Goal: Information Seeking & Learning: Find specific fact

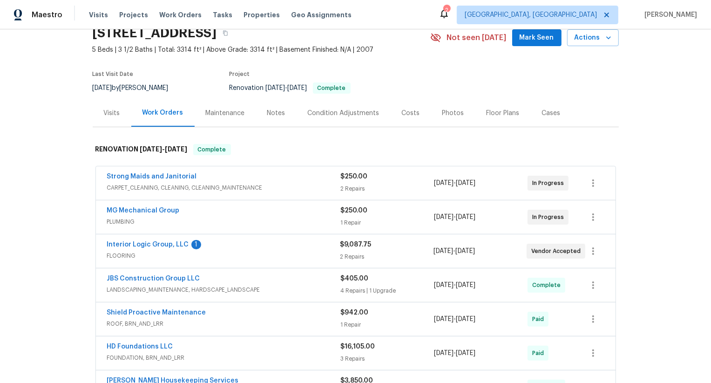
scroll to position [79, 0]
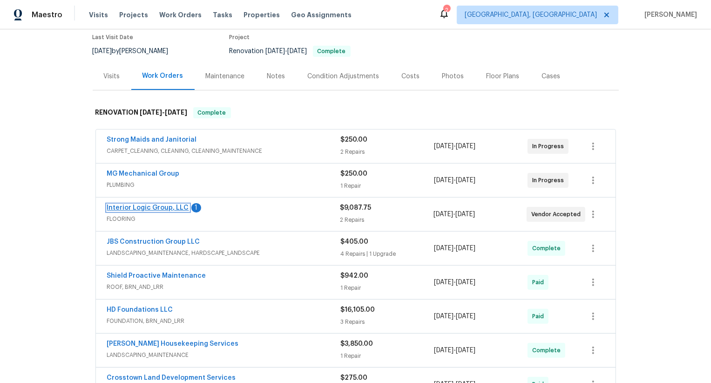
click at [166, 209] on link "Interior Logic Group, LLC" at bounding box center [148, 207] width 82 height 7
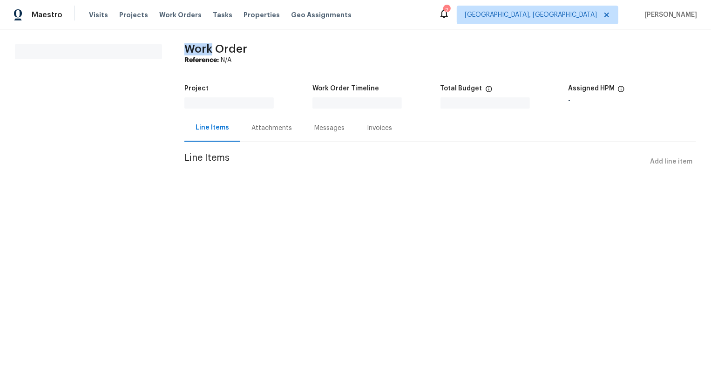
click at [166, 197] on html "Maestro Visits Projects Work Orders Tasks Properties Geo Assignments 2 Albuquer…" at bounding box center [355, 98] width 711 height 197
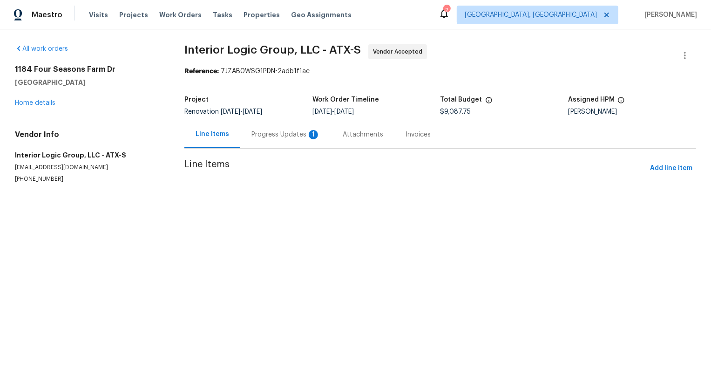
click at [267, 135] on section "Interior Logic Group, LLC - ATX-S Vendor Accepted Reference: 7JZAB0WSG1PDN-2adb…" at bounding box center [440, 124] width 512 height 161
click at [267, 135] on div at bounding box center [355, 191] width 711 height 383
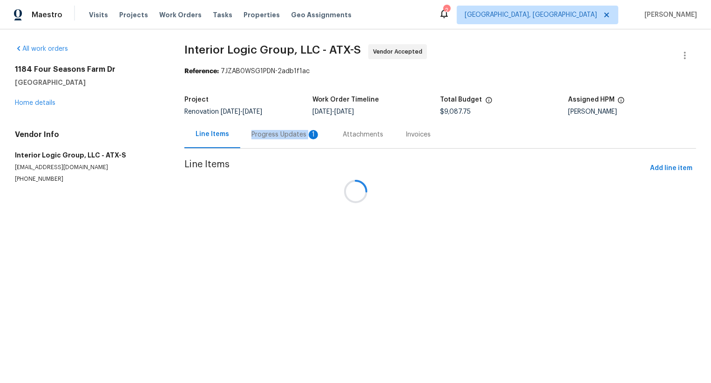
click at [267, 135] on div "Progress Updates 1" at bounding box center [285, 134] width 91 height 27
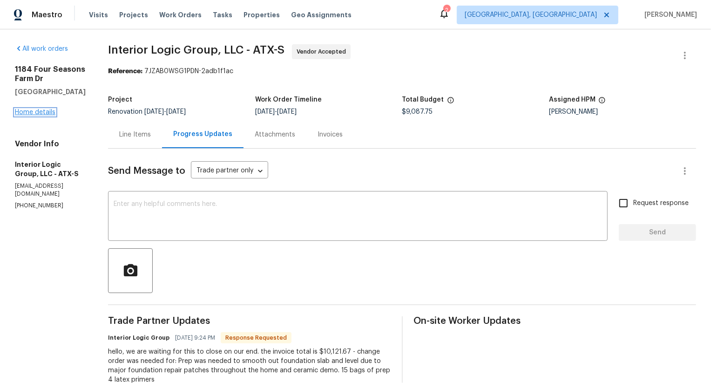
click at [43, 112] on link "Home details" at bounding box center [35, 112] width 41 height 7
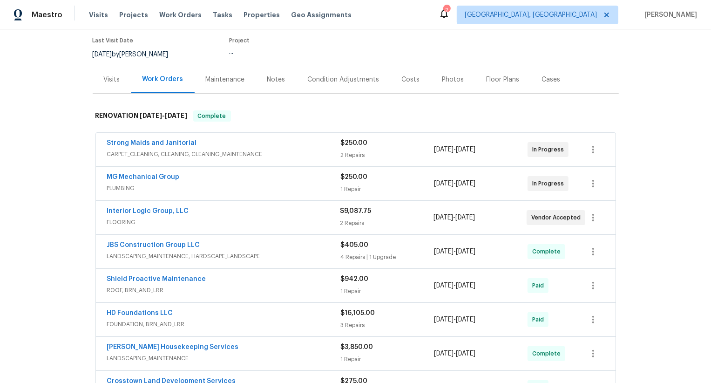
scroll to position [86, 0]
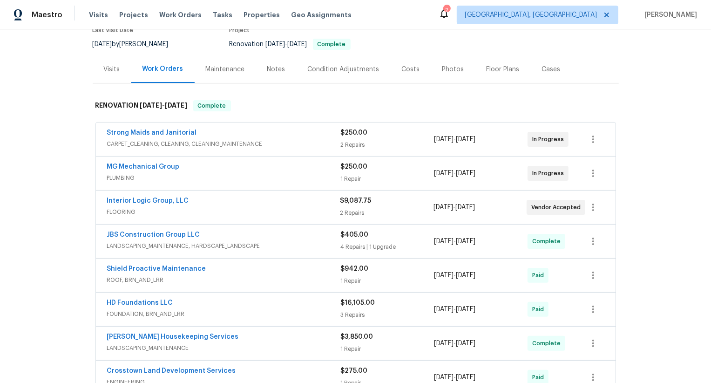
click at [101, 201] on div "Interior Logic Group, LLC FLOORING $9,087.75 2 Repairs 7/17/2025 - 8/17/2025 Ve…" at bounding box center [356, 207] width 520 height 34
copy link "Interior Logic Group, LLC"
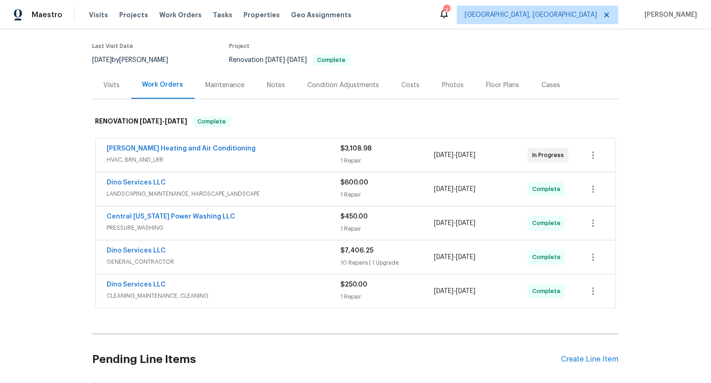
scroll to position [140, 0]
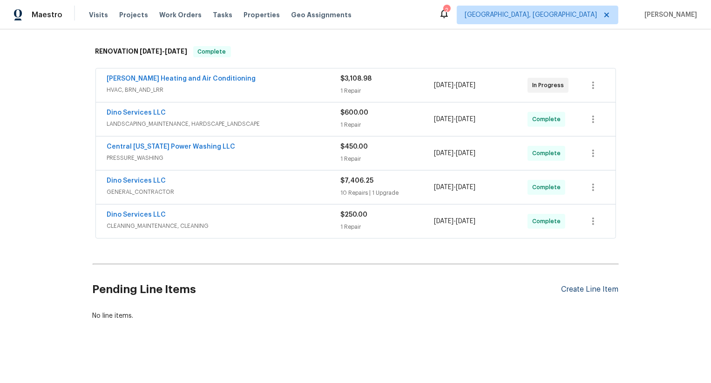
click at [596, 287] on div "Create Line Item" at bounding box center [590, 289] width 57 height 9
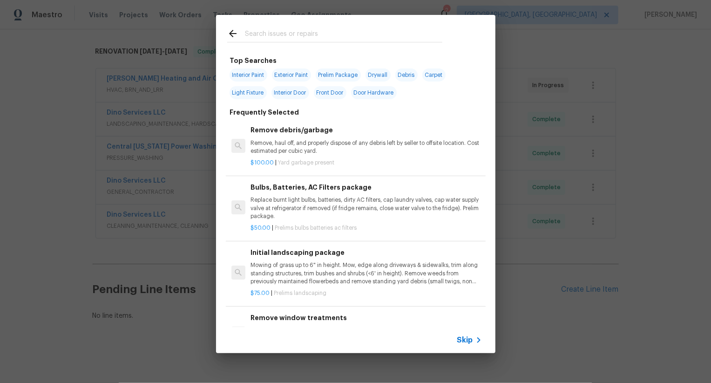
click at [465, 340] on span "Skip" at bounding box center [465, 339] width 16 height 9
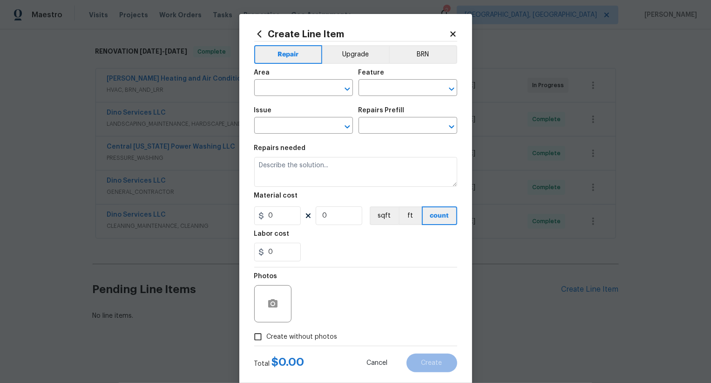
click at [452, 35] on icon at bounding box center [452, 33] width 5 height 5
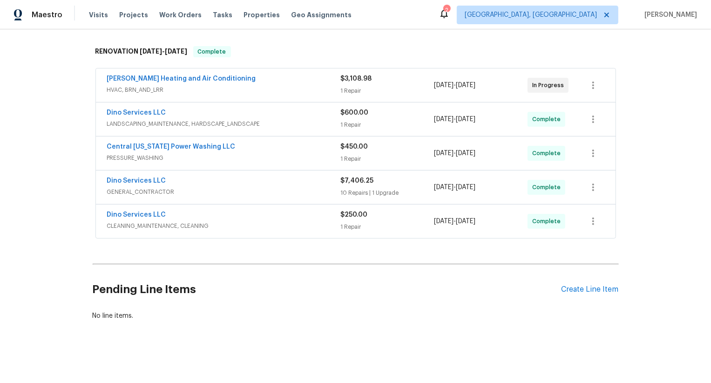
scroll to position [0, 0]
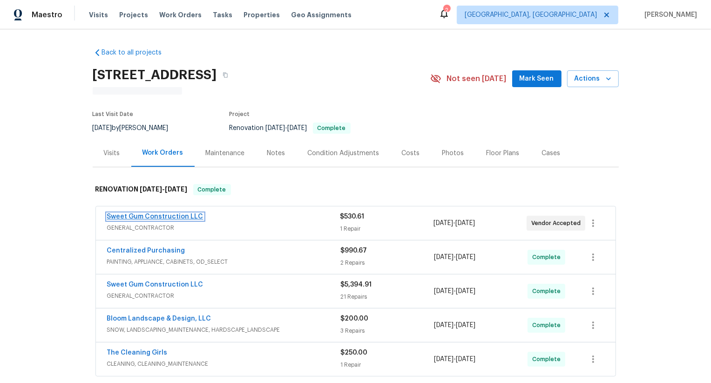
click at [172, 217] on link "Sweet Gum Construction LLC" at bounding box center [155, 216] width 96 height 7
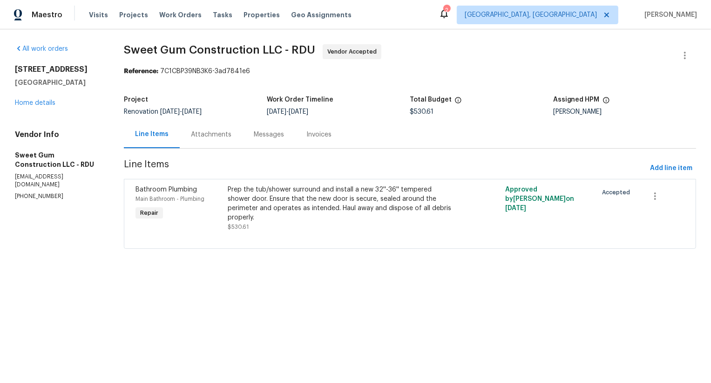
click at [283, 133] on div "Line Items Attachments Messages Invoices" at bounding box center [410, 135] width 572 height 28
click at [283, 133] on div "Messages" at bounding box center [269, 134] width 30 height 9
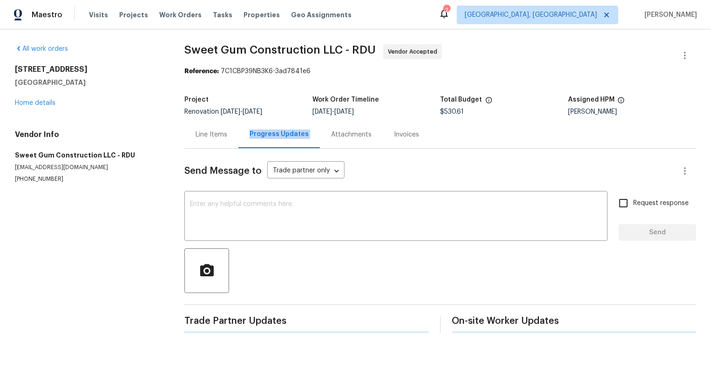
click at [283, 133] on div "Progress Updates" at bounding box center [279, 133] width 59 height 9
click at [48, 105] on link "Home details" at bounding box center [35, 103] width 41 height 7
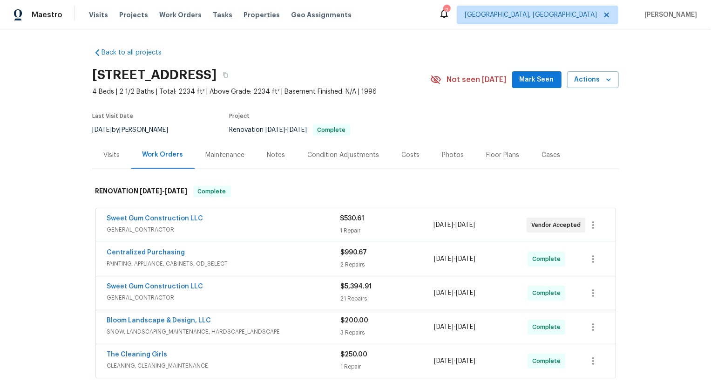
click at [101, 214] on div "Sweet Gum Construction LLC GENERAL_CONTRACTOR $530.61 1 Repair 8/13/2025 - 8/20…" at bounding box center [356, 225] width 520 height 34
copy link "Sweet Gum Construction LLC"
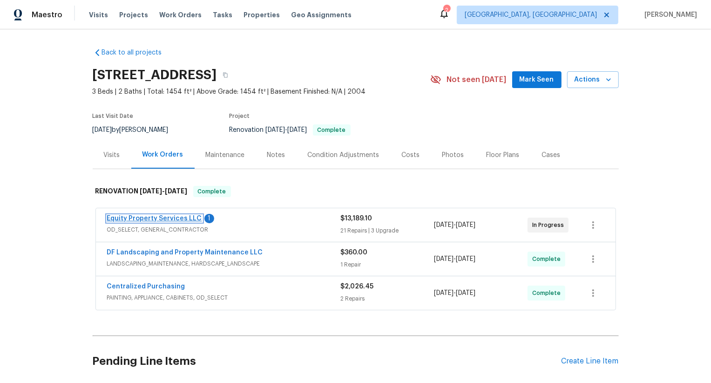
click at [185, 220] on link "Equity Property Services LLC" at bounding box center [154, 218] width 95 height 7
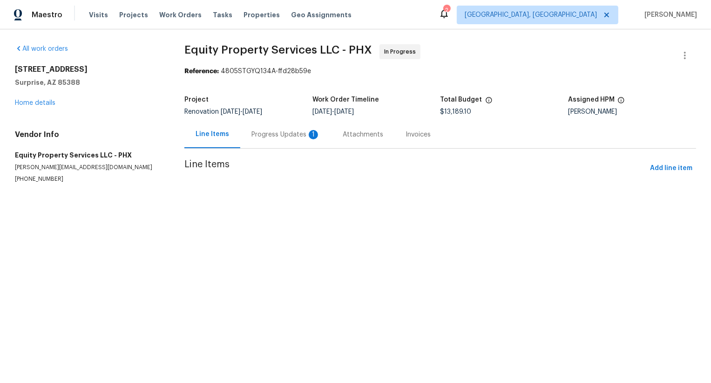
click at [268, 140] on div "Progress Updates 1" at bounding box center [285, 134] width 91 height 27
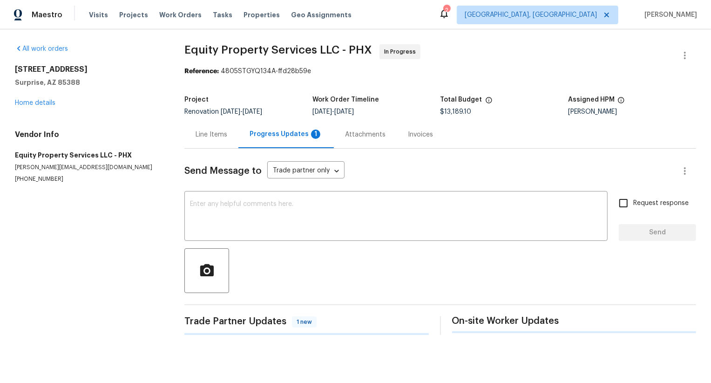
click at [268, 140] on div "Progress Updates 1" at bounding box center [285, 134] width 95 height 27
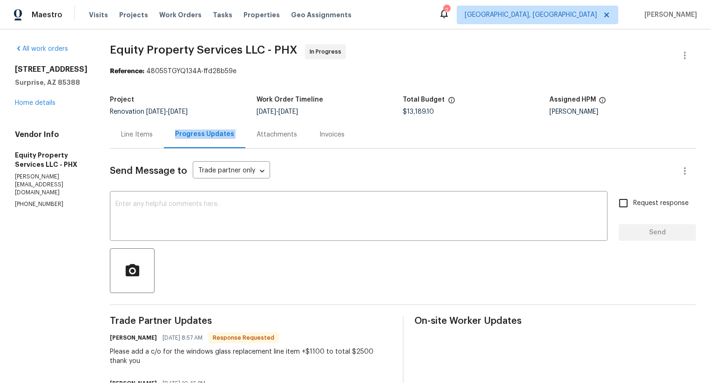
click at [268, 140] on div "Line Items Progress Updates Attachments Invoices" at bounding box center [403, 135] width 586 height 28
click at [42, 101] on link "Home details" at bounding box center [35, 103] width 41 height 7
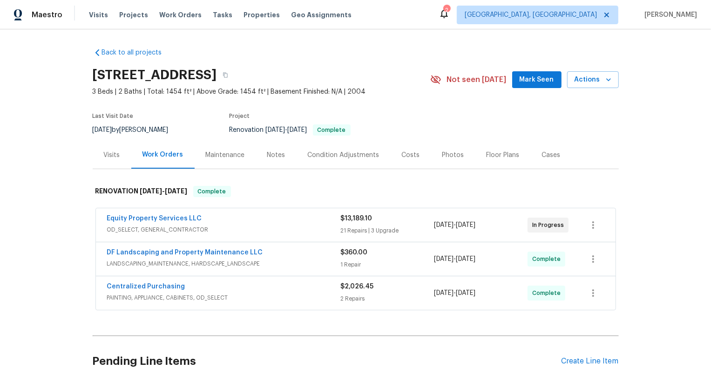
click at [97, 220] on div "Equity Property Services LLC OD_SELECT, GENERAL_CONTRACTOR $13,189.10 21 Repair…" at bounding box center [356, 225] width 520 height 34
copy link "Equity Property Services LLC"
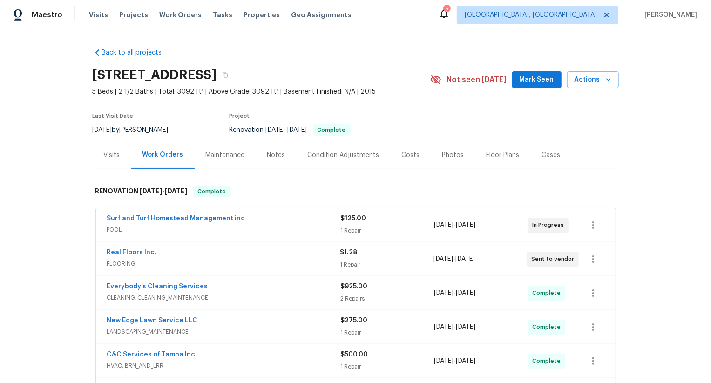
scroll to position [102, 0]
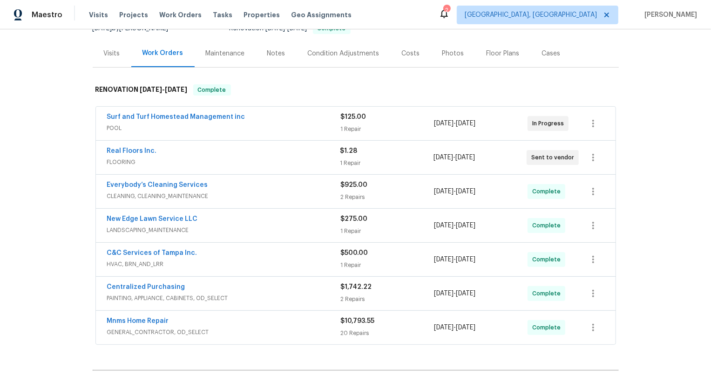
click at [99, 152] on div "Real Floors Inc. FLOORING $1.28 1 Repair [DATE] - [DATE] Sent to vendor" at bounding box center [356, 158] width 520 height 34
click at [99, 152] on div "Real Floors Inc. FLOORING $1.28 1 Repair 8/1/2025 - 8/13/2025 Sent to vendor" at bounding box center [356, 158] width 520 height 34
copy link "Real Floors Inc."
click at [101, 118] on div "Surf and Turf Homestead Management inc POOL $125.00 1 Repair 8/1/2025 - 8/15/20…" at bounding box center [356, 124] width 520 height 34
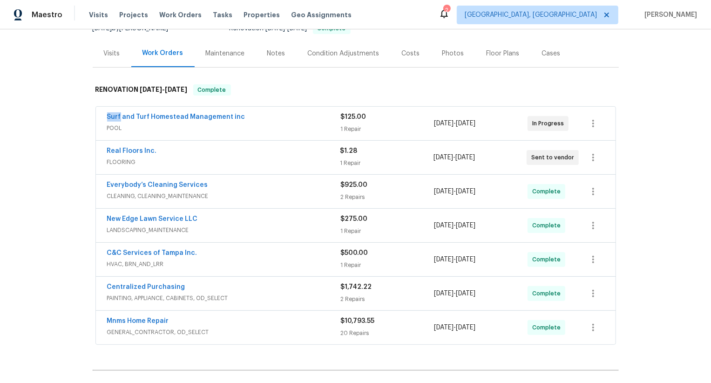
click at [101, 118] on div "Surf and Turf Homestead Management inc POOL $125.00 1 Repair 8/1/2025 - 8/15/20…" at bounding box center [356, 124] width 520 height 34
copy link "Surf and Turf Homestead Management inc"
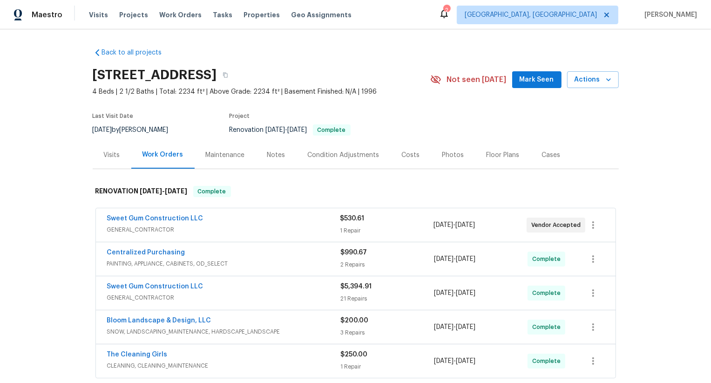
click at [98, 217] on div "Sweet Gum Construction LLC GENERAL_CONTRACTOR $530.61 1 Repair [DATE] - [DATE] …" at bounding box center [356, 225] width 520 height 34
copy link "Sweet Gum Construction LLC"
click at [97, 214] on div "Sweet Gum Construction LLC GENERAL_CONTRACTOR $530.61 1 Repair [DATE] - [DATE] …" at bounding box center [356, 225] width 520 height 34
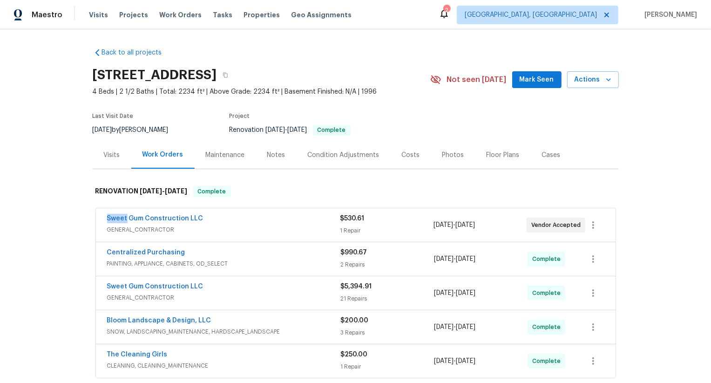
click at [97, 214] on div "Sweet Gum Construction LLC GENERAL_CONTRACTOR $530.61 1 Repair 8/13/2025 - 8/20…" at bounding box center [356, 225] width 520 height 34
copy link "Sweet Gum Construction LLC"
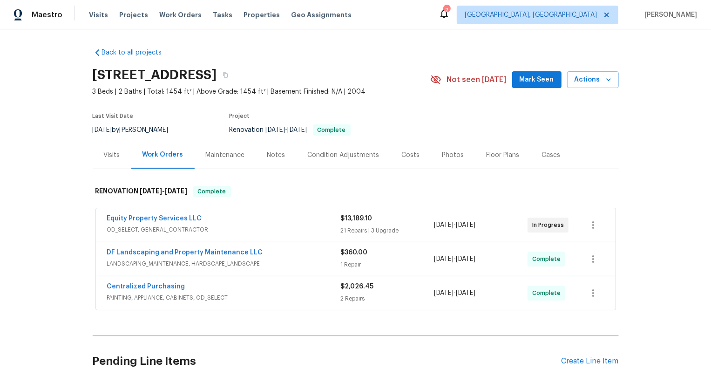
click at [207, 216] on div "Equity Property Services LLC" at bounding box center [224, 219] width 234 height 11
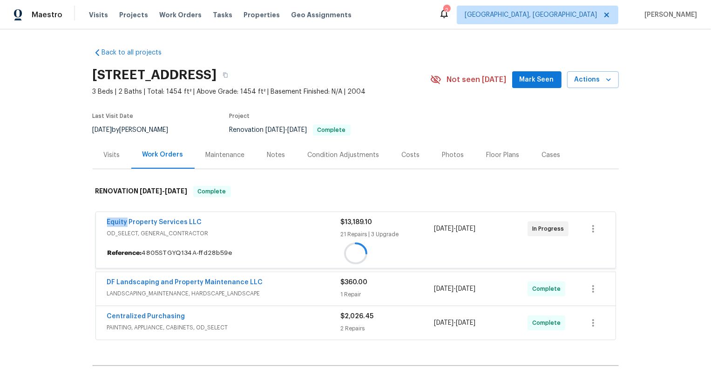
click at [207, 216] on div "Equity Property Services LLC OD_SELECT, GENERAL_CONTRACTOR $13,189.10 21 Repair…" at bounding box center [356, 229] width 520 height 34
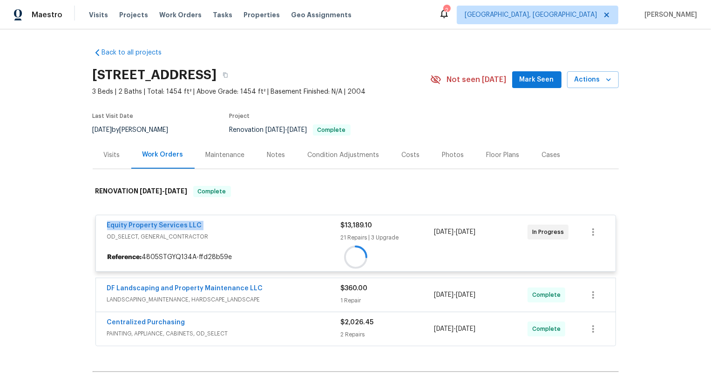
copy link "Equity Property Services LLC"
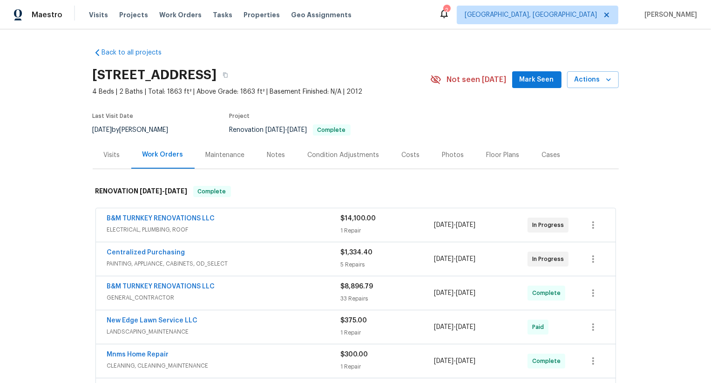
click at [100, 220] on div "B&M TURNKEY RENOVATIONS LLC ELECTRICAL, PLUMBING, ROOF $14,100.00 1 Repair [DAT…" at bounding box center [356, 225] width 520 height 34
copy link "B&M TURNKEY RENOVATIONS LLC"
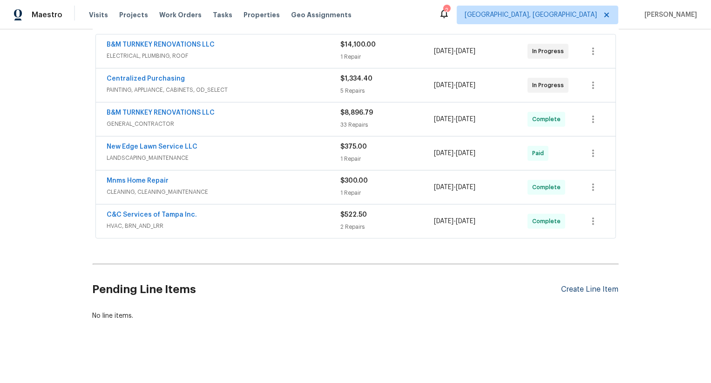
click at [592, 292] on div "Create Line Item" at bounding box center [590, 289] width 57 height 9
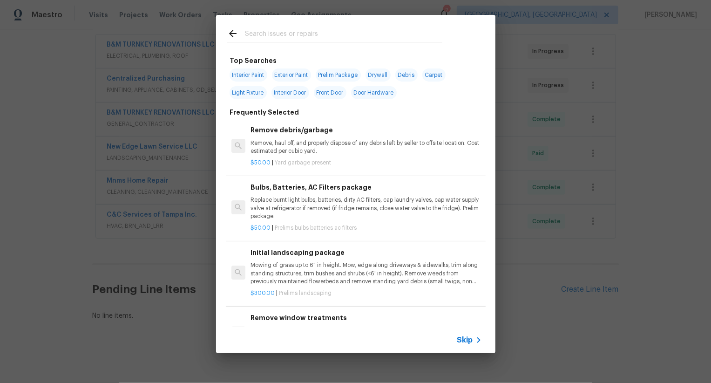
click at [461, 338] on span "Skip" at bounding box center [465, 339] width 16 height 9
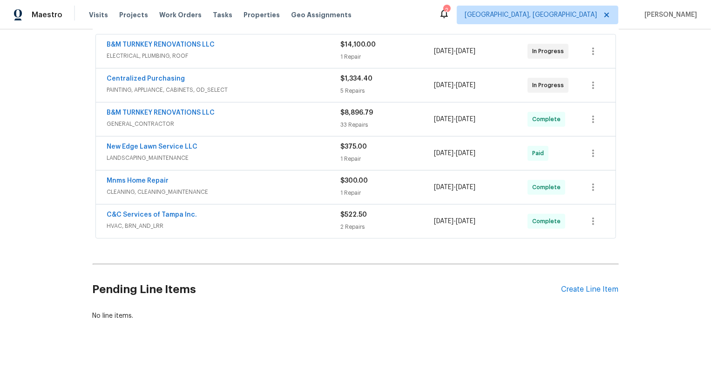
click at [587, 293] on div "Pending Line Items Create Line Item" at bounding box center [356, 289] width 526 height 43
click at [591, 289] on div "Create Line Item" at bounding box center [590, 289] width 57 height 9
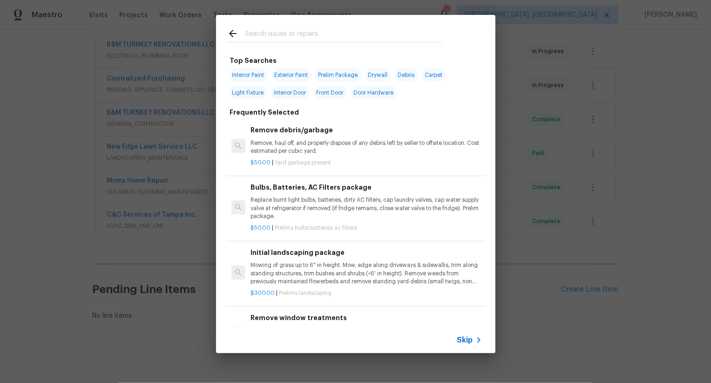
click at [462, 341] on span "Skip" at bounding box center [465, 339] width 16 height 9
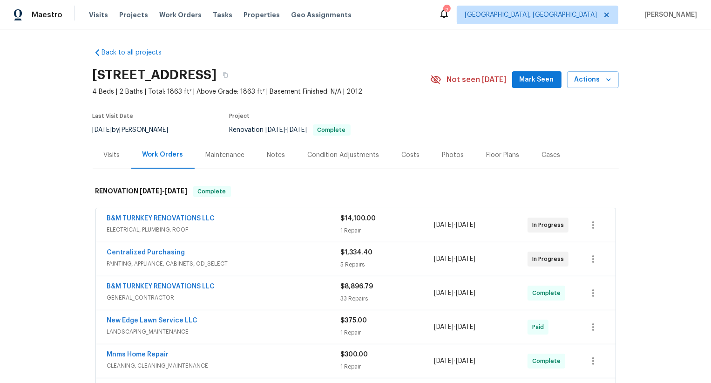
scroll to position [174, 0]
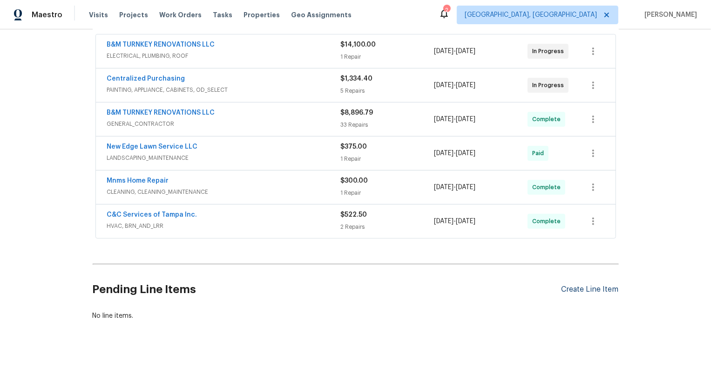
click at [584, 290] on div "Create Line Item" at bounding box center [590, 289] width 57 height 9
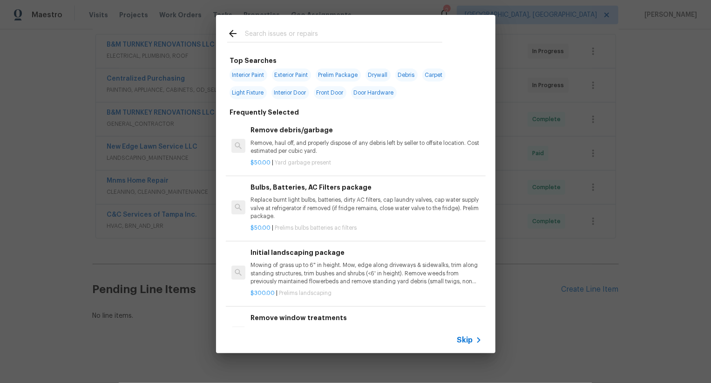
click at [475, 340] on icon at bounding box center [478, 339] width 11 height 11
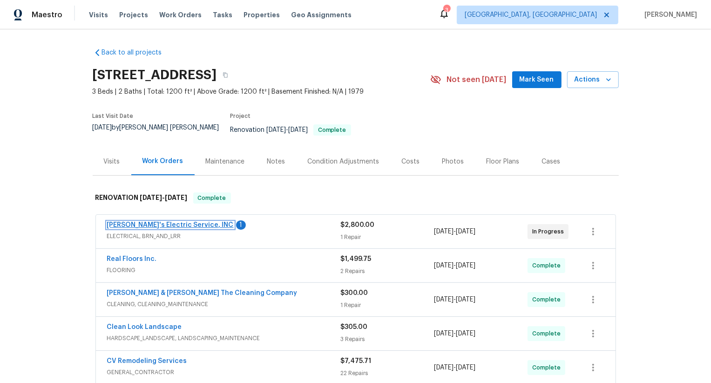
click at [166, 222] on link "[PERSON_NAME]'s Electric Service, INC" at bounding box center [170, 225] width 127 height 7
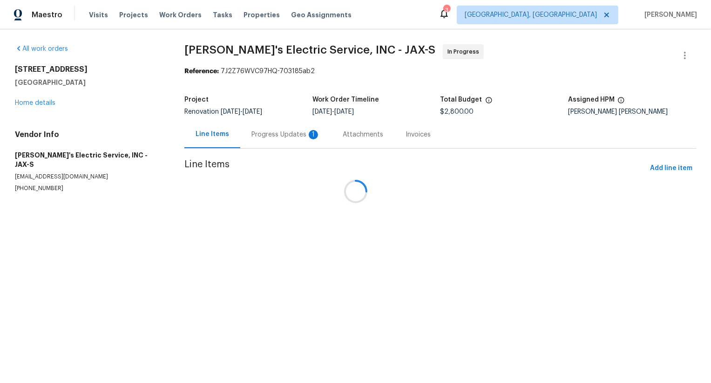
click at [286, 133] on div at bounding box center [355, 191] width 711 height 383
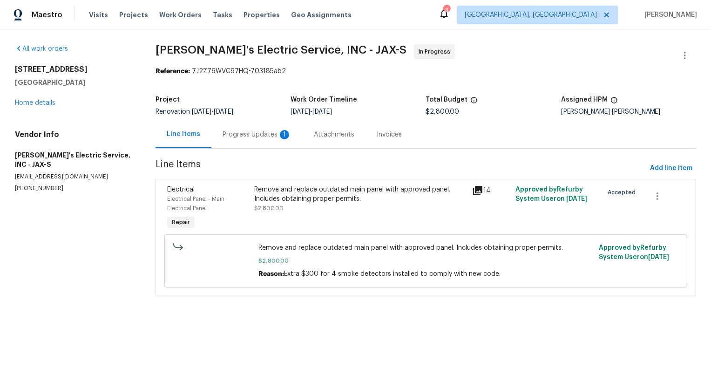
click at [286, 133] on div "Progress Updates 1" at bounding box center [257, 134] width 69 height 9
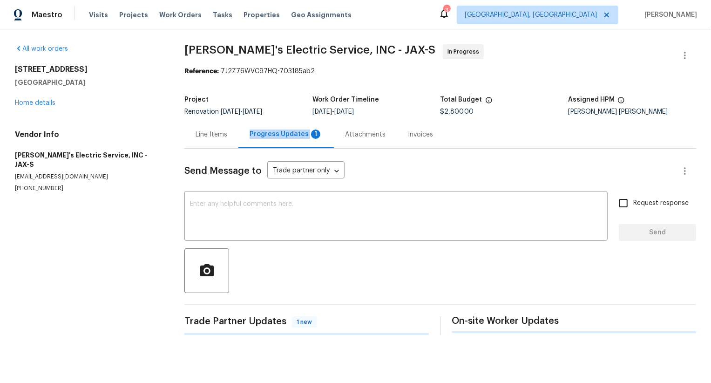
click at [286, 133] on div "Progress Updates 1" at bounding box center [286, 133] width 73 height 9
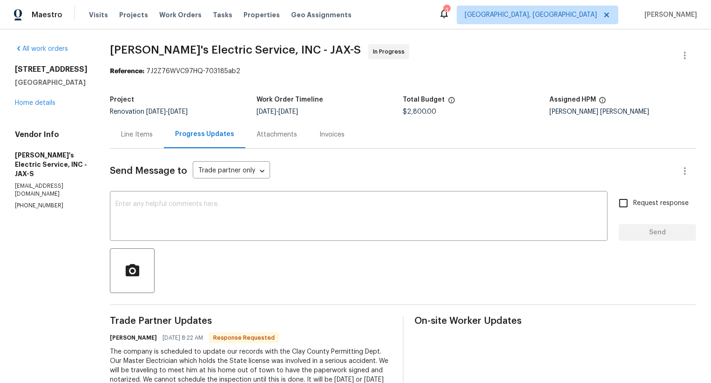
click at [45, 108] on div "2772 Commanche Ave Orange Park, FL 32065 Home details" at bounding box center [51, 86] width 73 height 43
click at [45, 106] on link "Home details" at bounding box center [35, 103] width 41 height 7
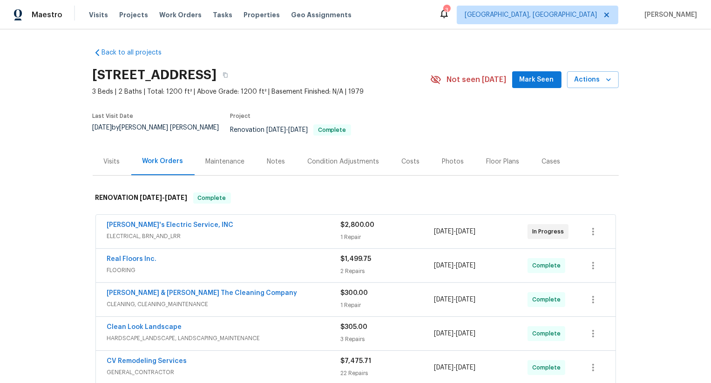
click at [102, 217] on div "Jack's Electric Service, INC ELECTRICAL, BRN_AND_LRR $2,800.00 1 Repair 8/5/202…" at bounding box center [356, 232] width 520 height 34
copy link "Jack's Electric Service, INC"
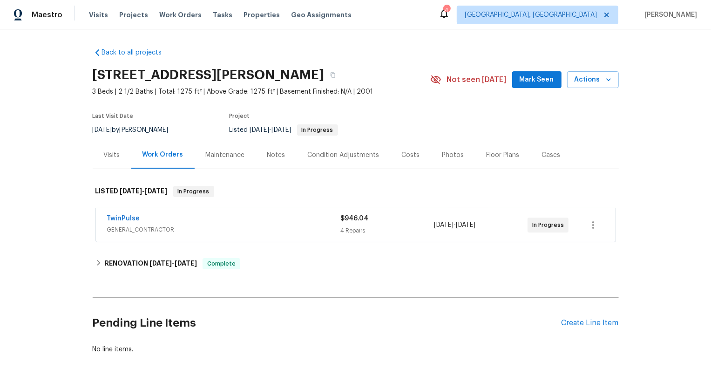
scroll to position [10, 0]
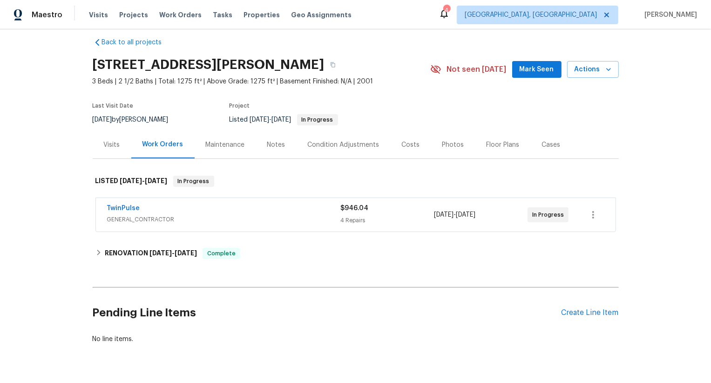
click at [102, 208] on div "TwinPulse GENERAL_CONTRACTOR $946.04 4 Repairs [DATE] - [DATE] In Progress" at bounding box center [356, 215] width 520 height 34
copy link "TwinPulse"
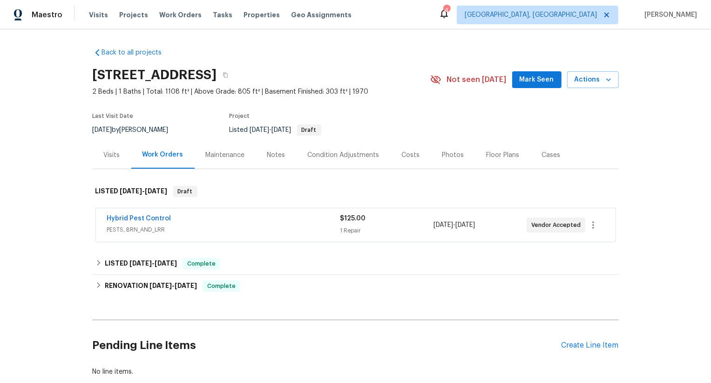
click at [99, 213] on div "Hybrid Pest Control PESTS, BRN_AND_LRR $125.00 1 Repair 8/14/2025 - 8/21/2025 V…" at bounding box center [356, 225] width 520 height 34
copy link "Hybrid Pest Control"
